Goal: Browse casually

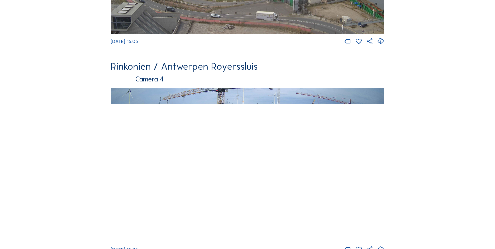
scroll to position [837, 0]
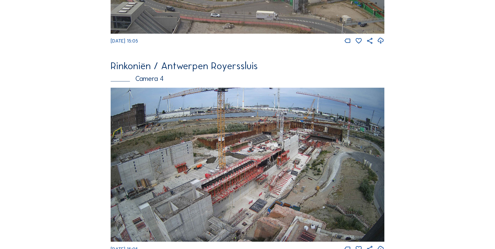
click at [177, 150] on img at bounding box center [248, 165] width 274 height 154
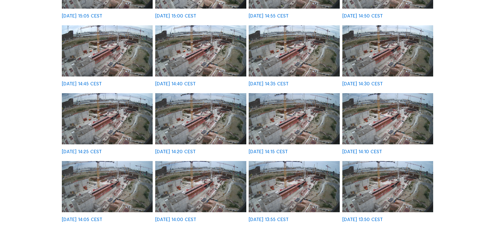
scroll to position [181, 0]
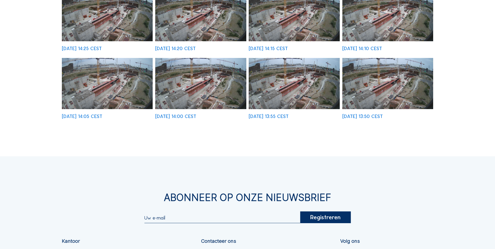
click at [384, 85] on img at bounding box center [387, 83] width 91 height 51
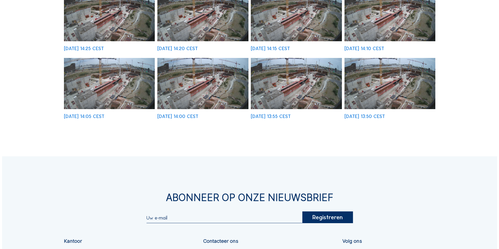
scroll to position [235, 0]
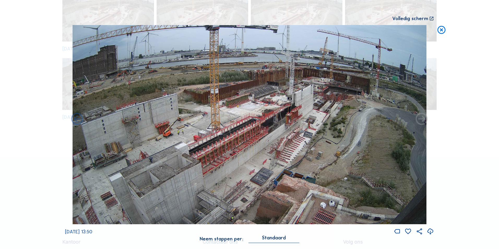
click at [421, 119] on icon at bounding box center [421, 119] width 15 height 15
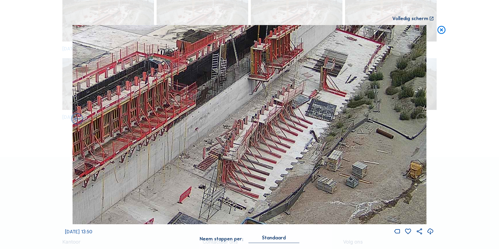
drag, startPoint x: 258, startPoint y: 166, endPoint x: 205, endPoint y: 112, distance: 76.0
click at [205, 112] on img at bounding box center [250, 124] width 354 height 199
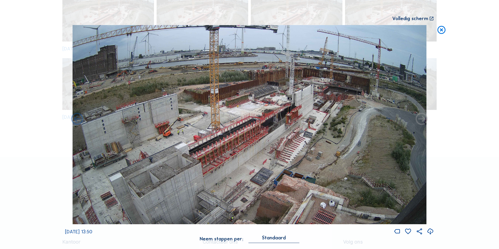
click at [439, 32] on icon at bounding box center [442, 30] width 10 height 10
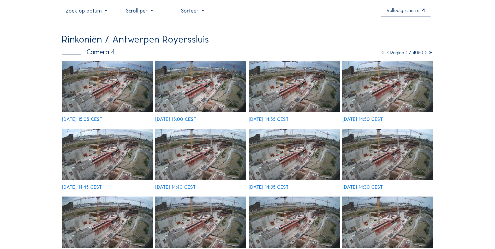
scroll to position [0, 0]
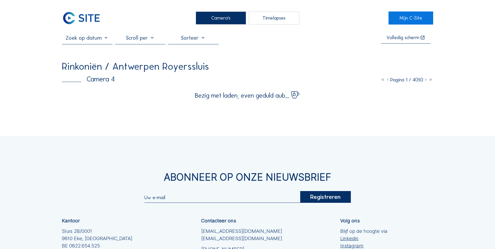
click at [81, 17] on img at bounding box center [81, 17] width 39 height 13
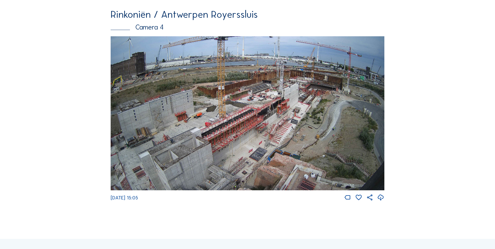
scroll to position [890, 0]
